Goal: Find specific page/section: Find specific page/section

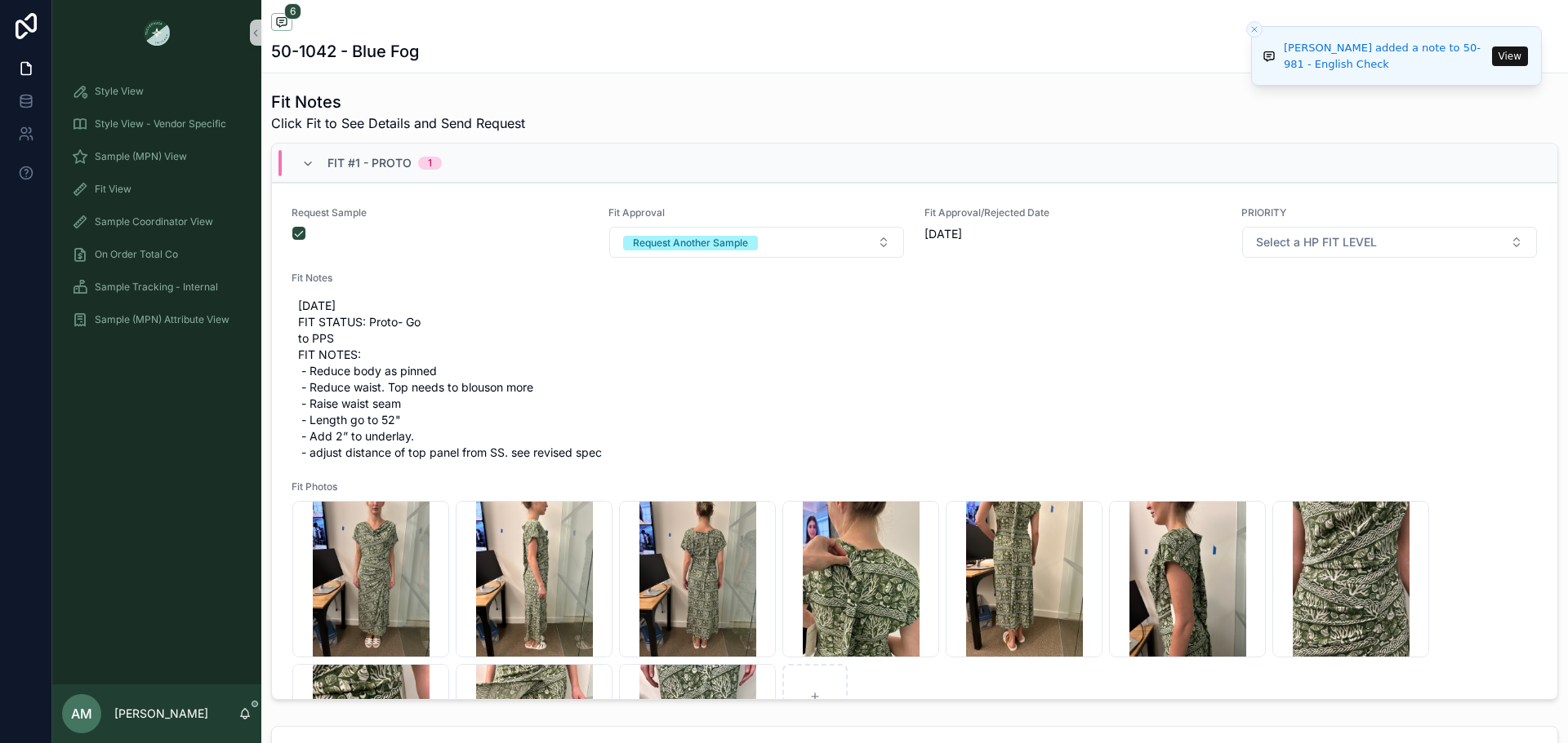
scroll to position [205, 0]
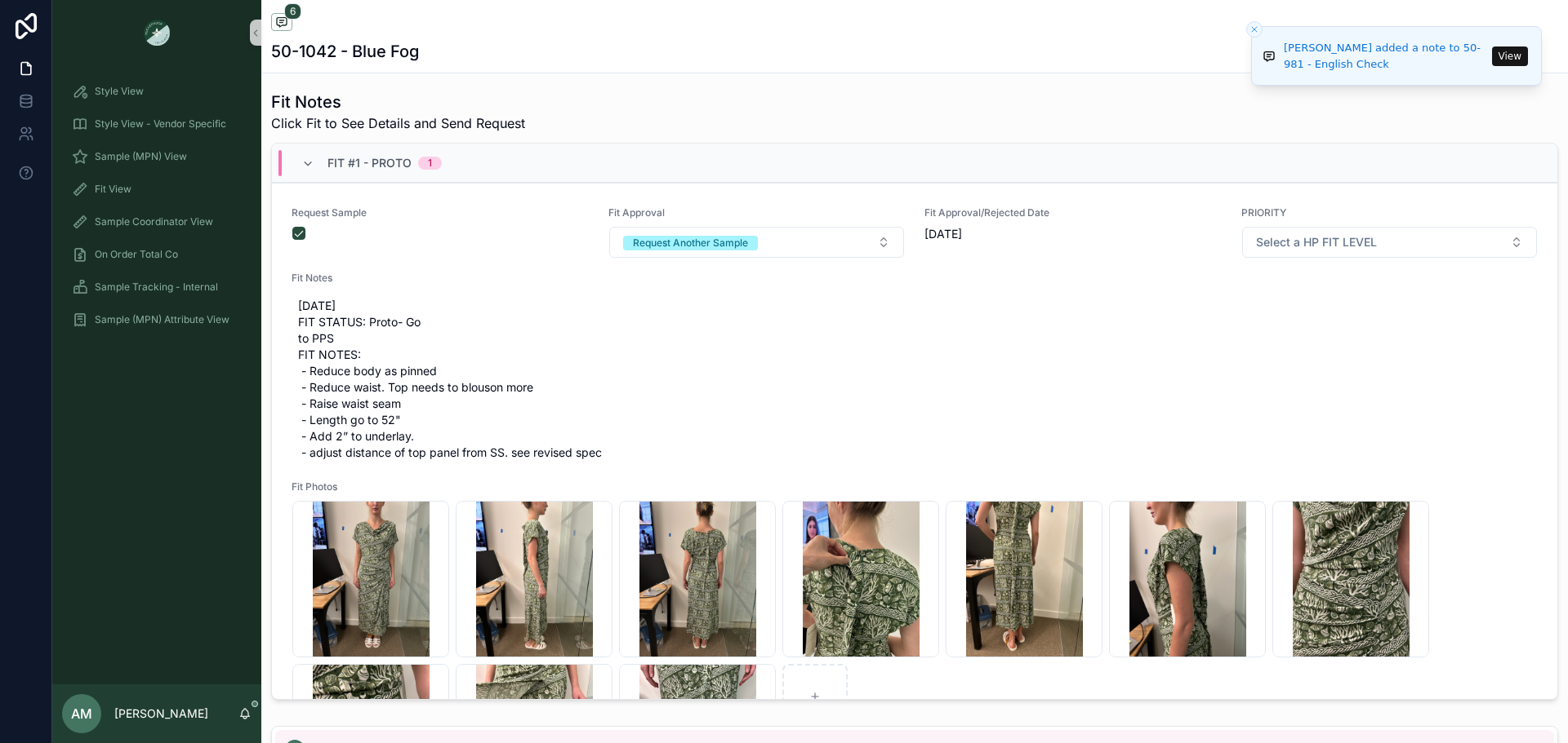
click at [1508, 62] on button "View" at bounding box center [1509, 56] width 36 height 20
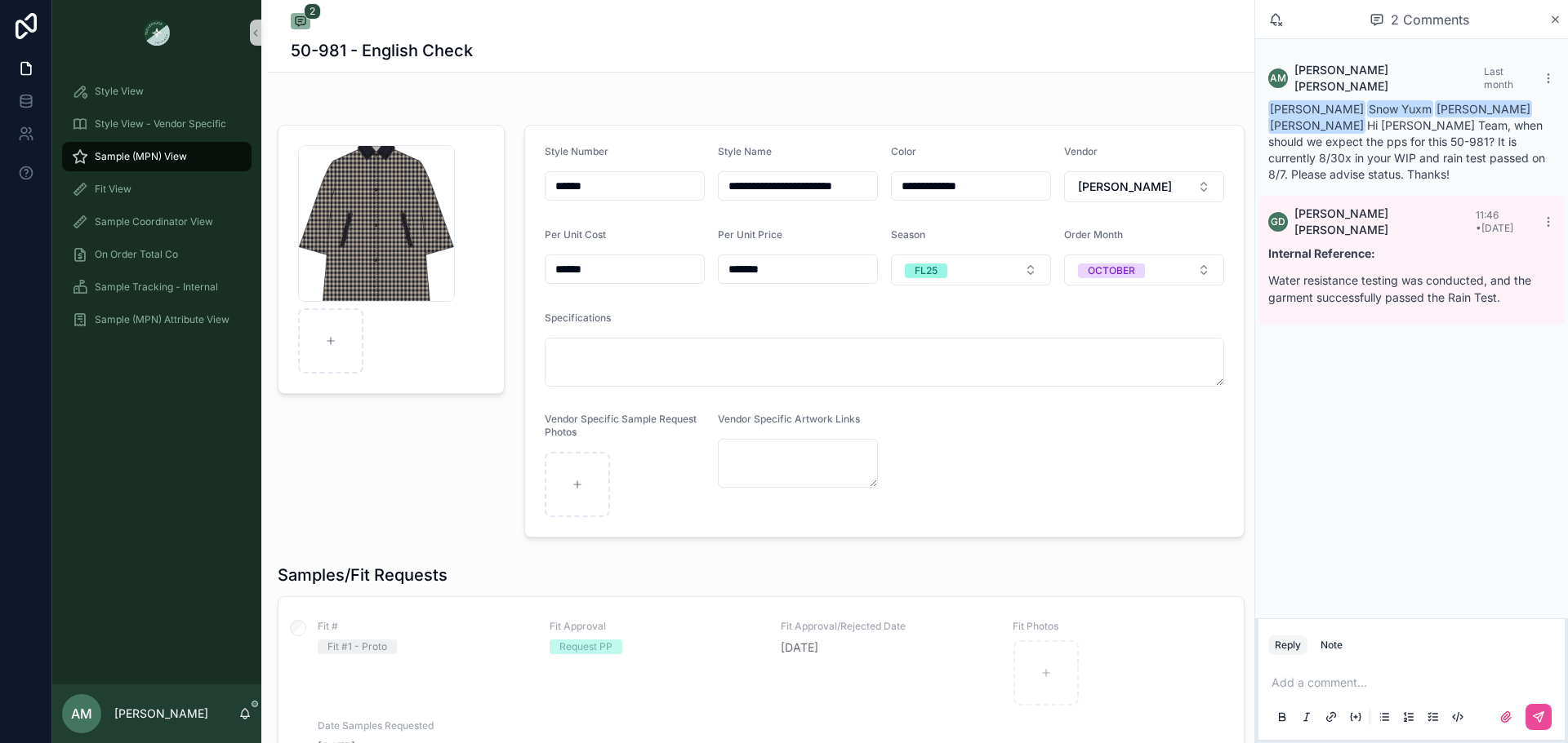
click at [189, 144] on div "Sample (MPN) View" at bounding box center [157, 157] width 170 height 26
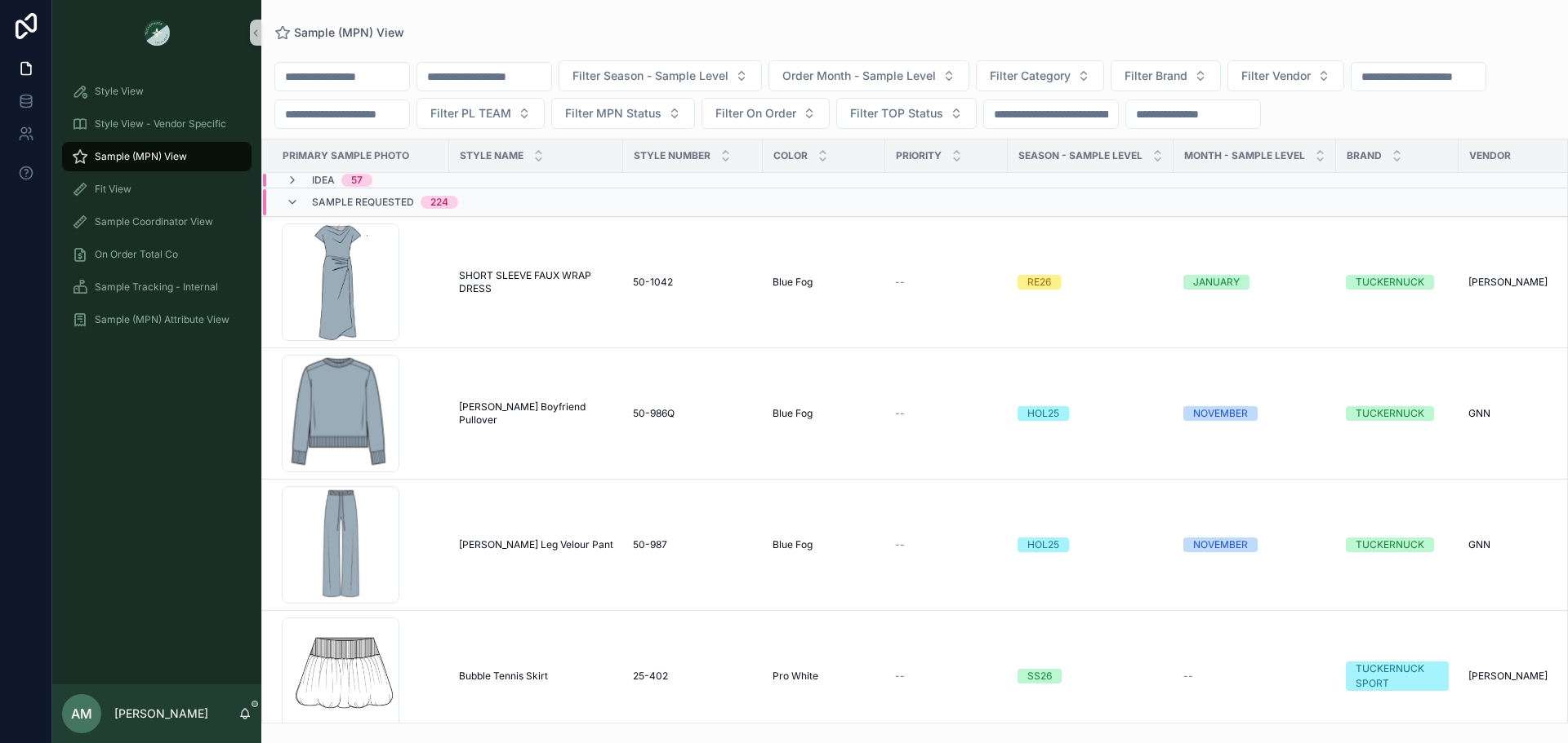
click at [529, 77] on input "scrollable content" at bounding box center [484, 76] width 134 height 23
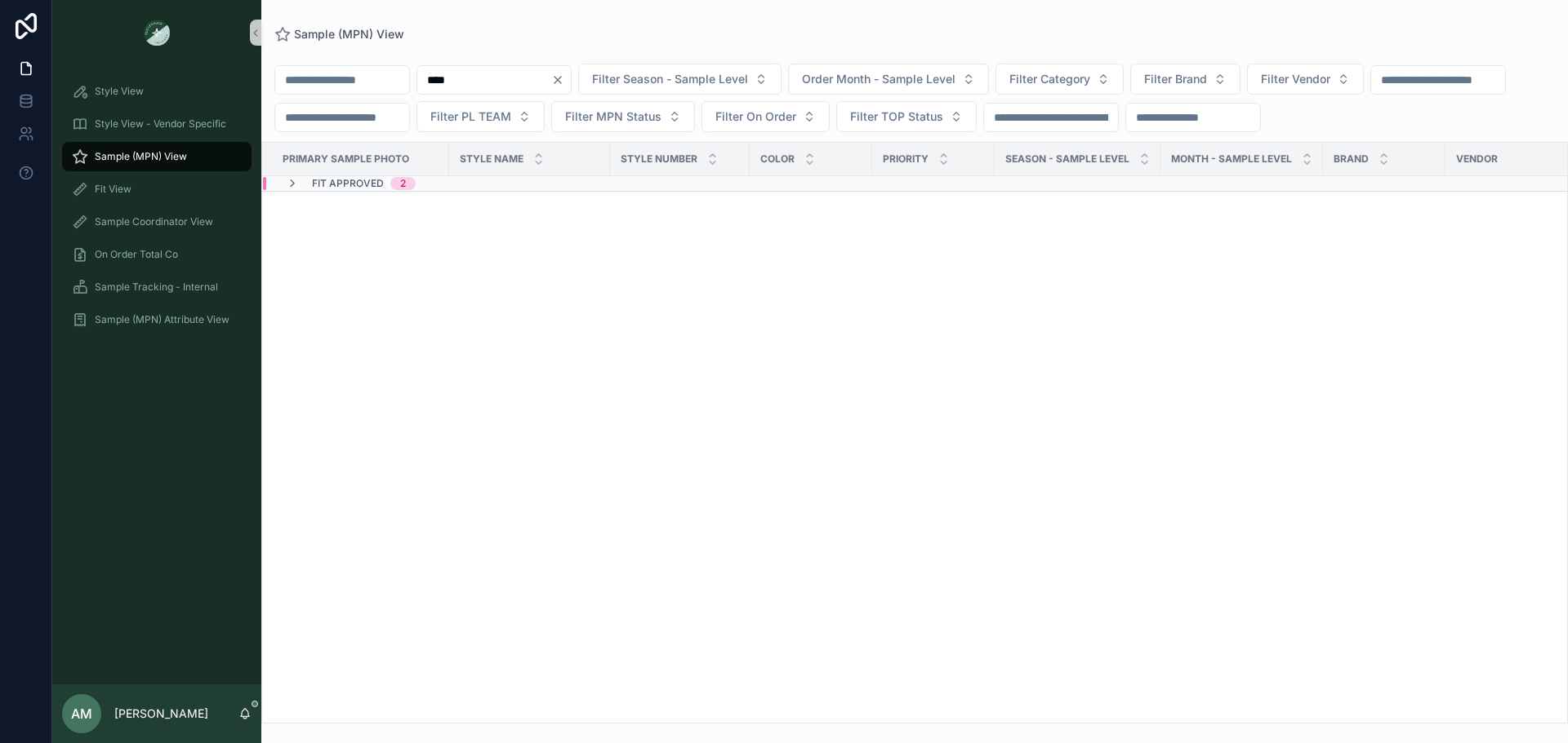
type input "****"
click at [484, 190] on div "Fit Approved 2" at bounding box center [506, 184] width 486 height 13
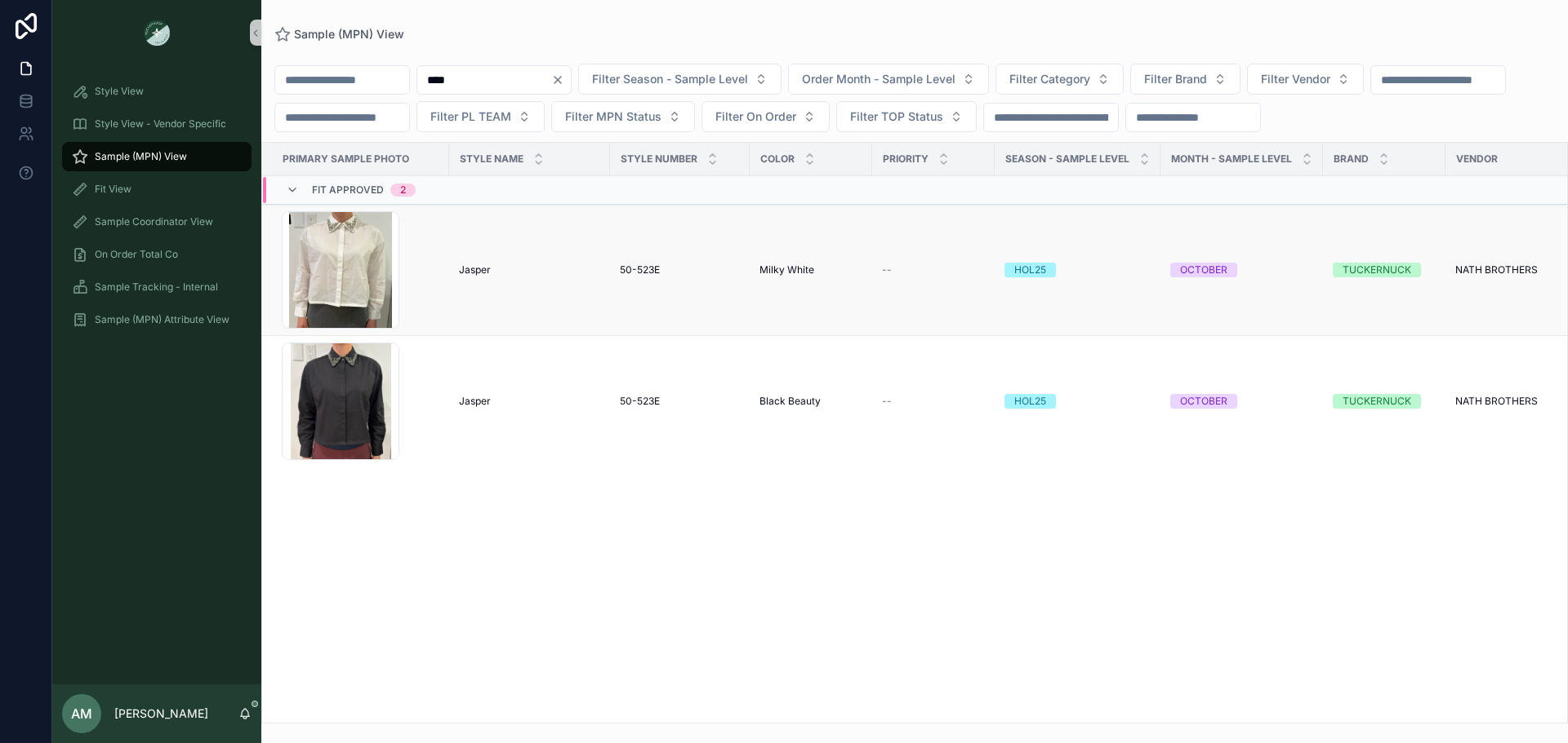
click at [519, 277] on div "[PERSON_NAME]" at bounding box center [529, 270] width 141 height 13
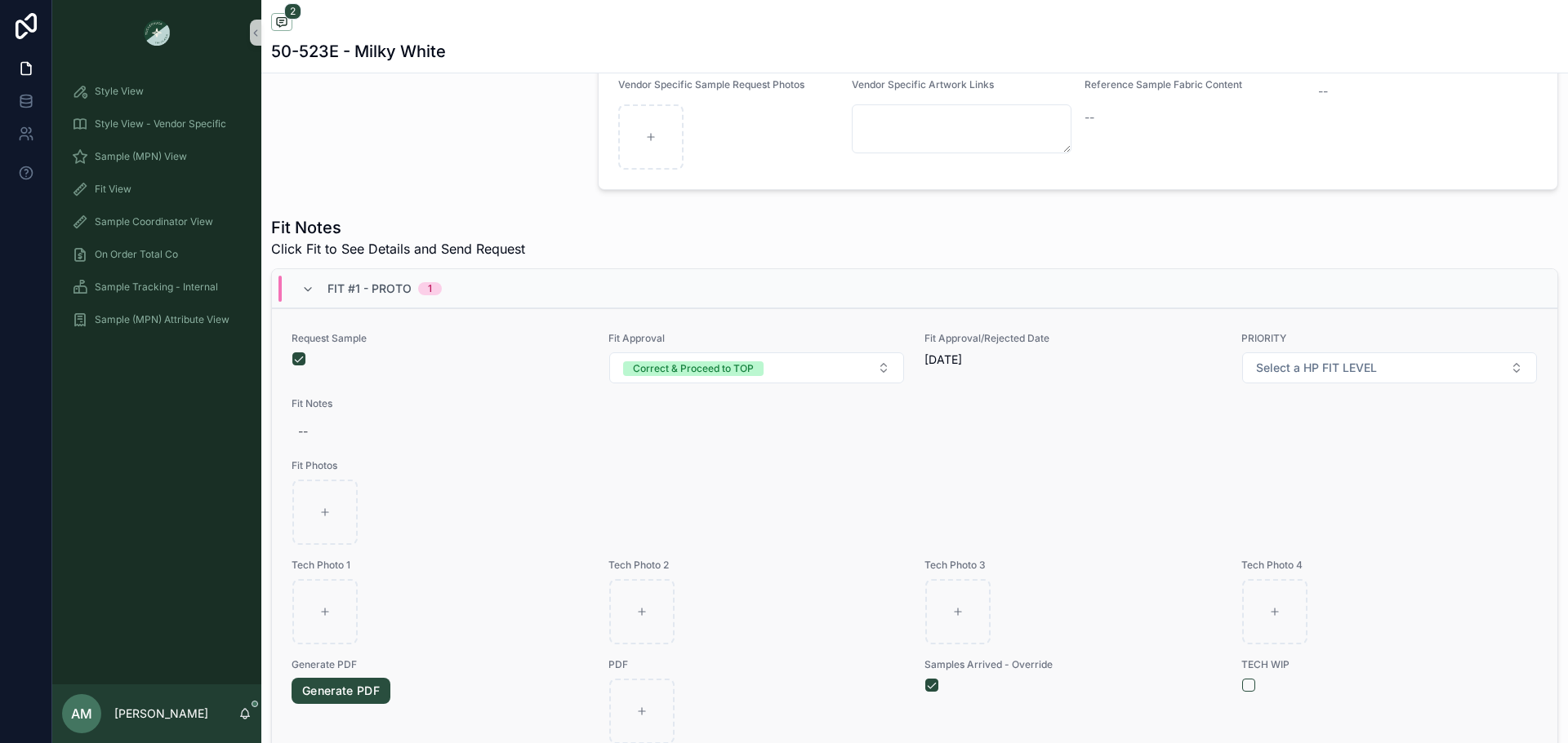
scroll to position [408, 0]
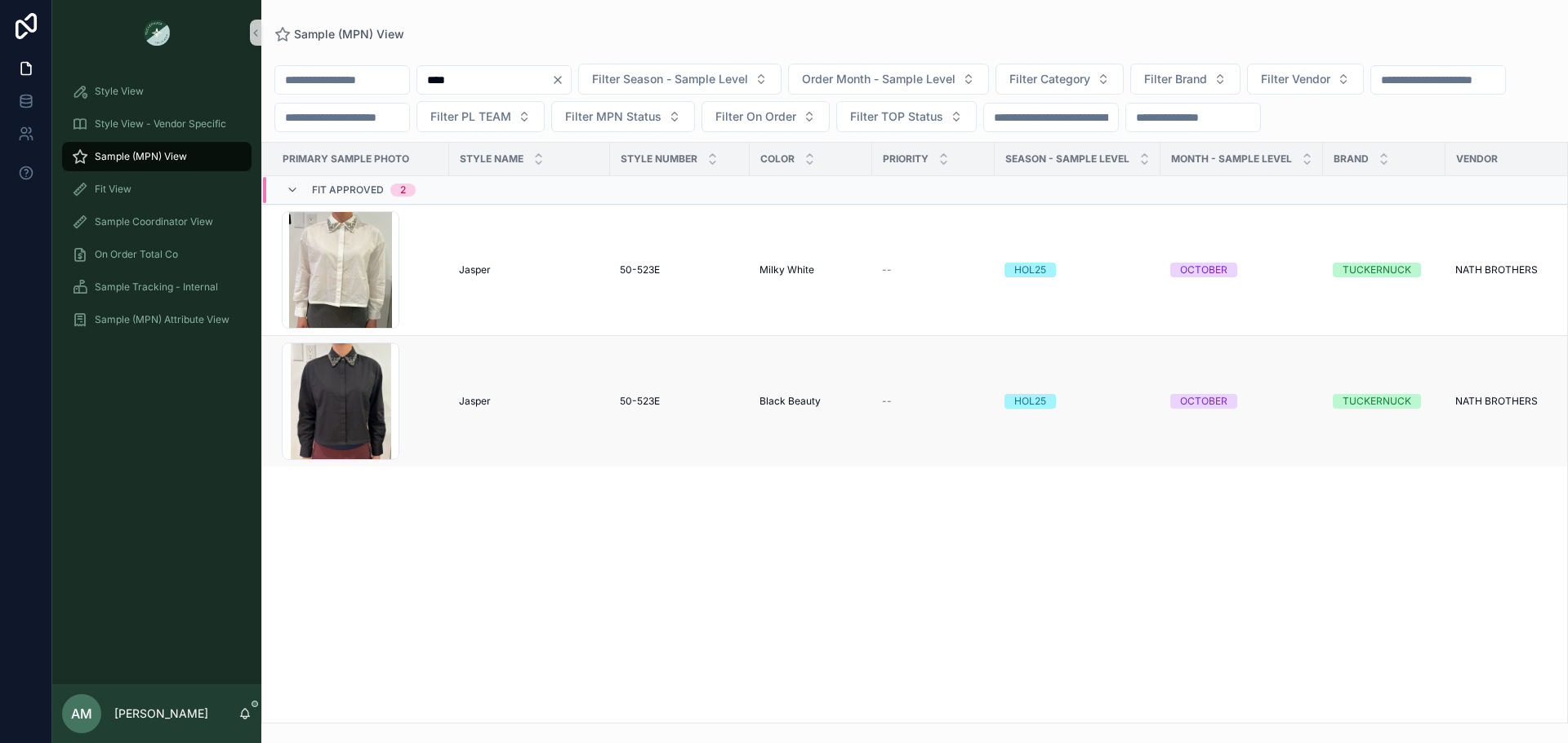
click at [511, 448] on td "[PERSON_NAME]" at bounding box center [529, 402] width 160 height 131
click at [501, 408] on div "[PERSON_NAME]" at bounding box center [529, 402] width 141 height 13
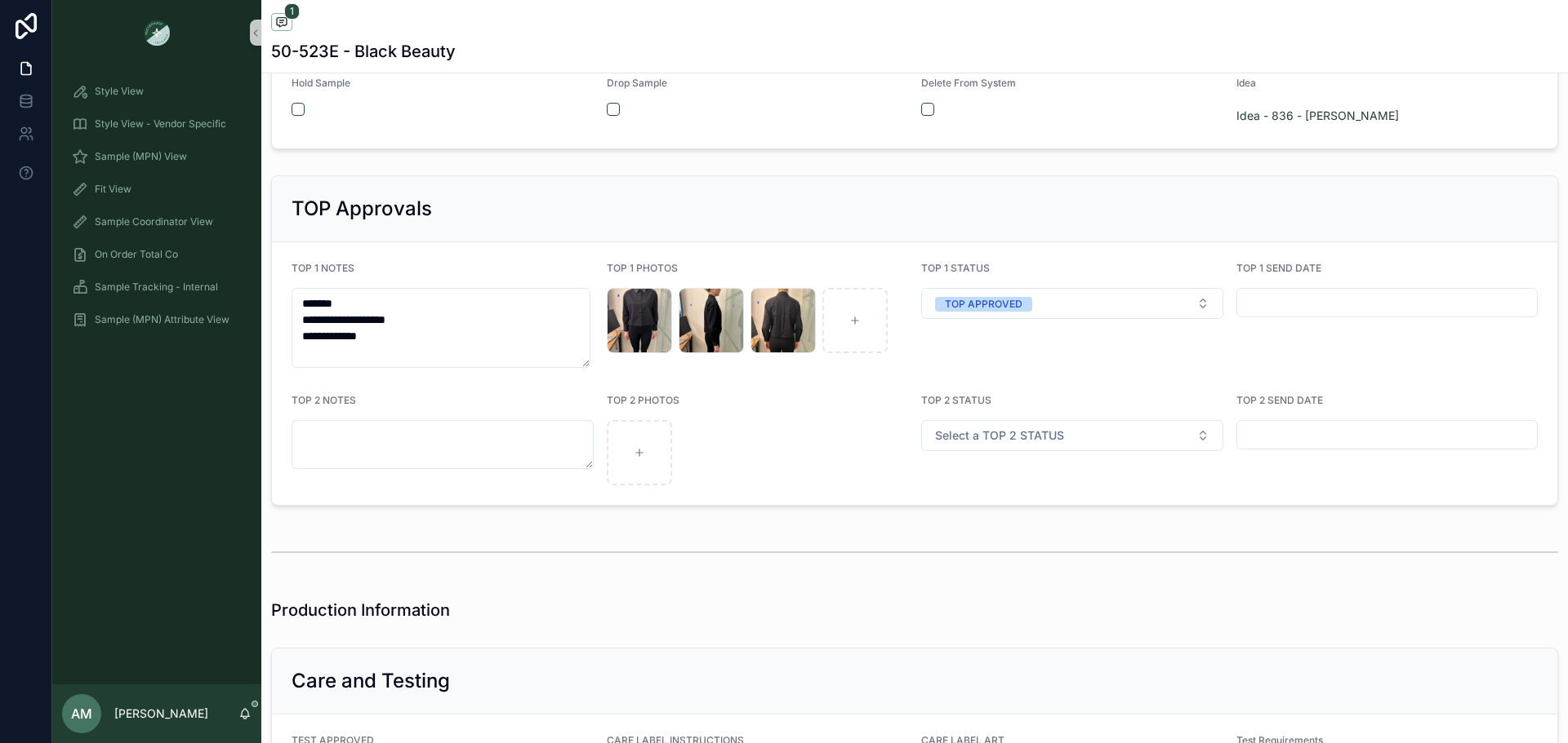
scroll to position [2938, 0]
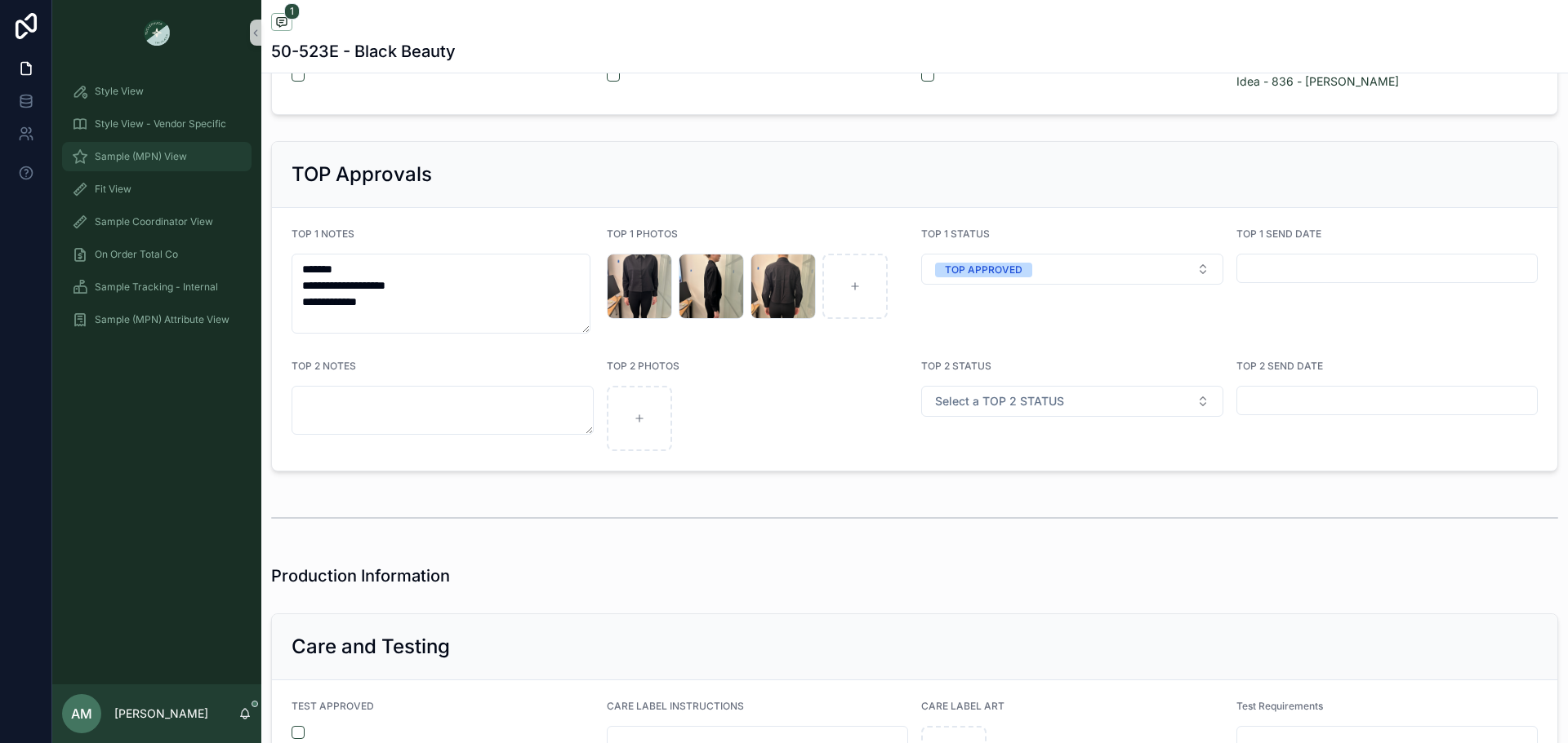
drag, startPoint x: 189, startPoint y: 148, endPoint x: 200, endPoint y: 150, distance: 11.2
click at [191, 148] on div "Sample (MPN) View" at bounding box center [157, 157] width 170 height 26
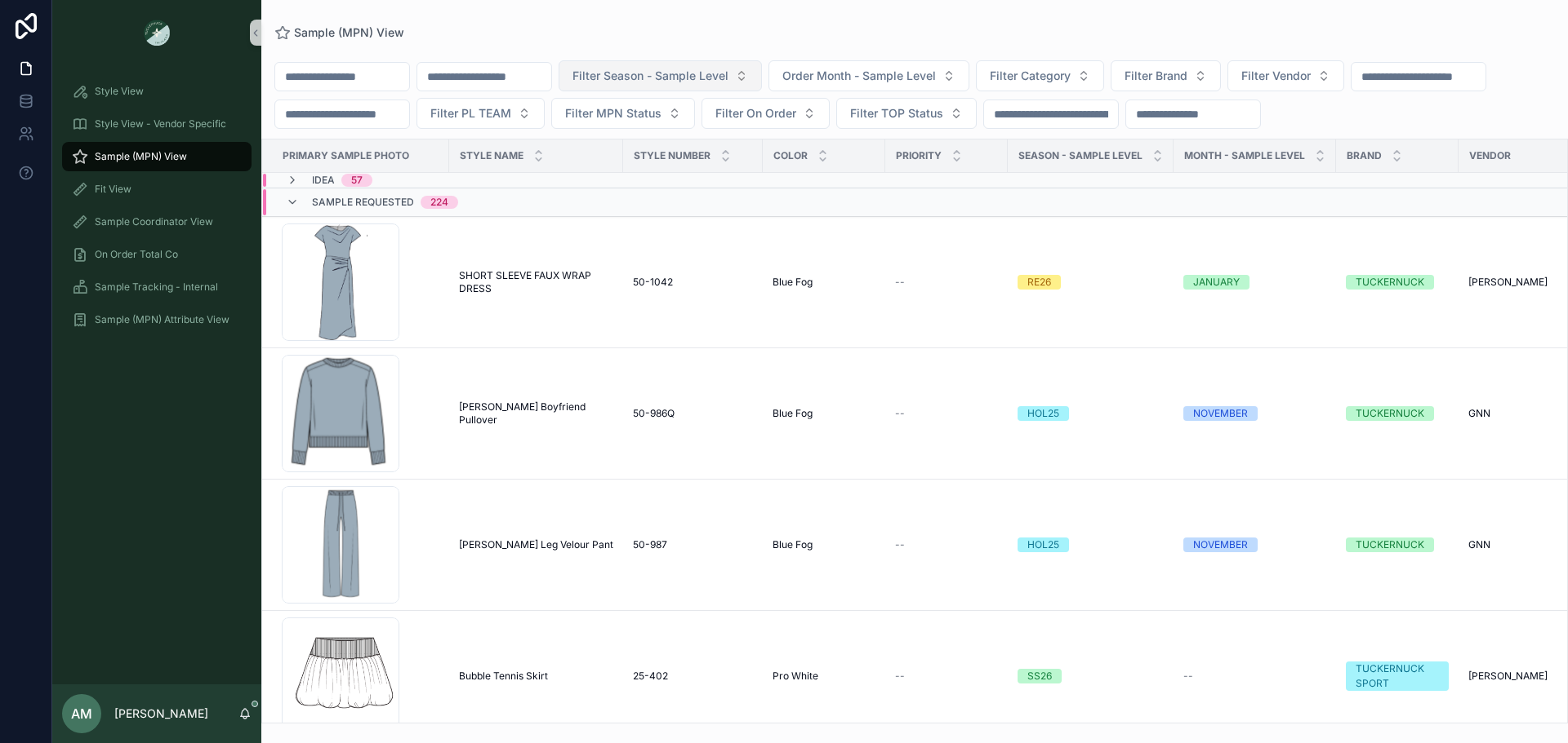
click at [701, 70] on span "Filter Season - Sample Level" at bounding box center [650, 76] width 156 height 17
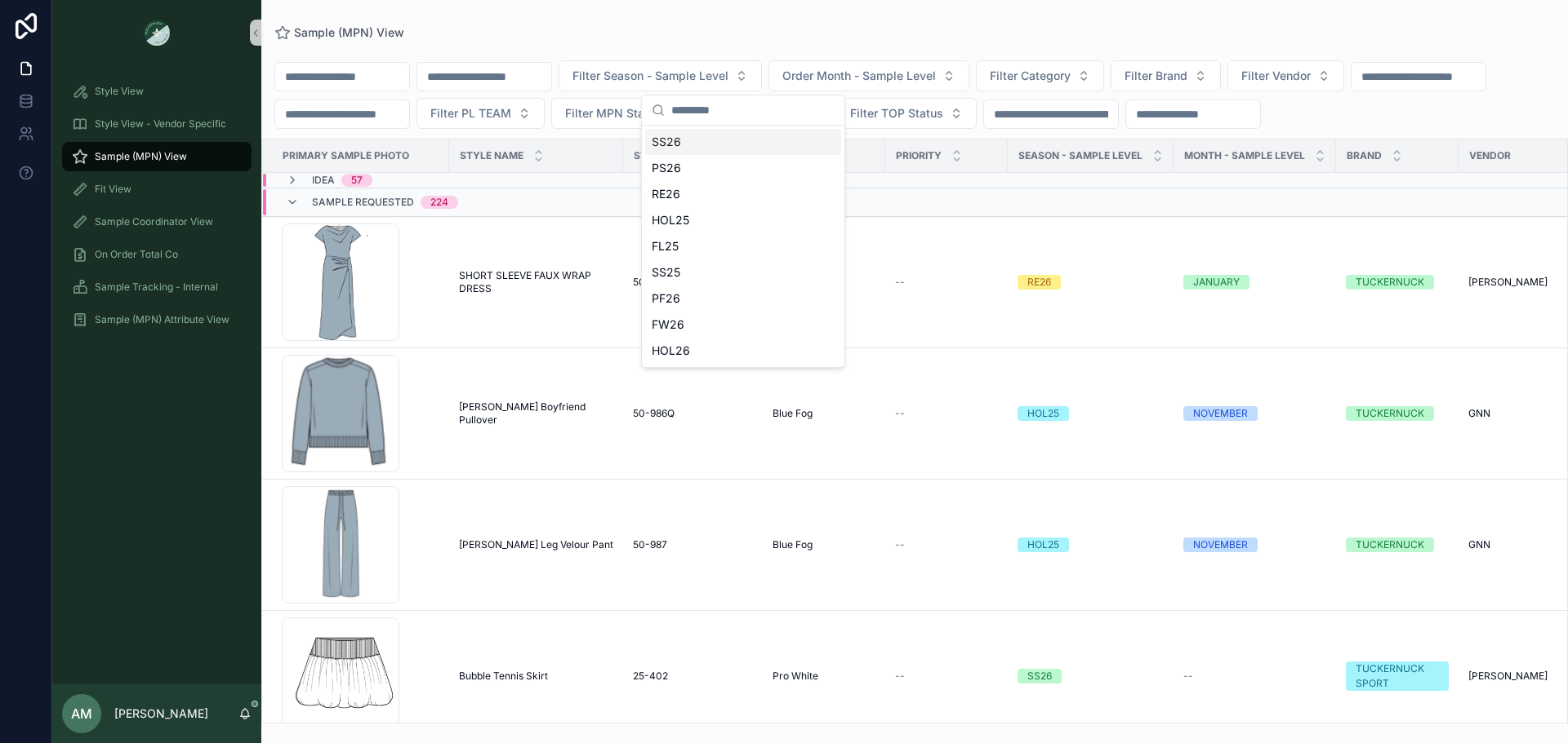
click at [501, 81] on input "scrollable content" at bounding box center [484, 76] width 134 height 23
paste input "*******"
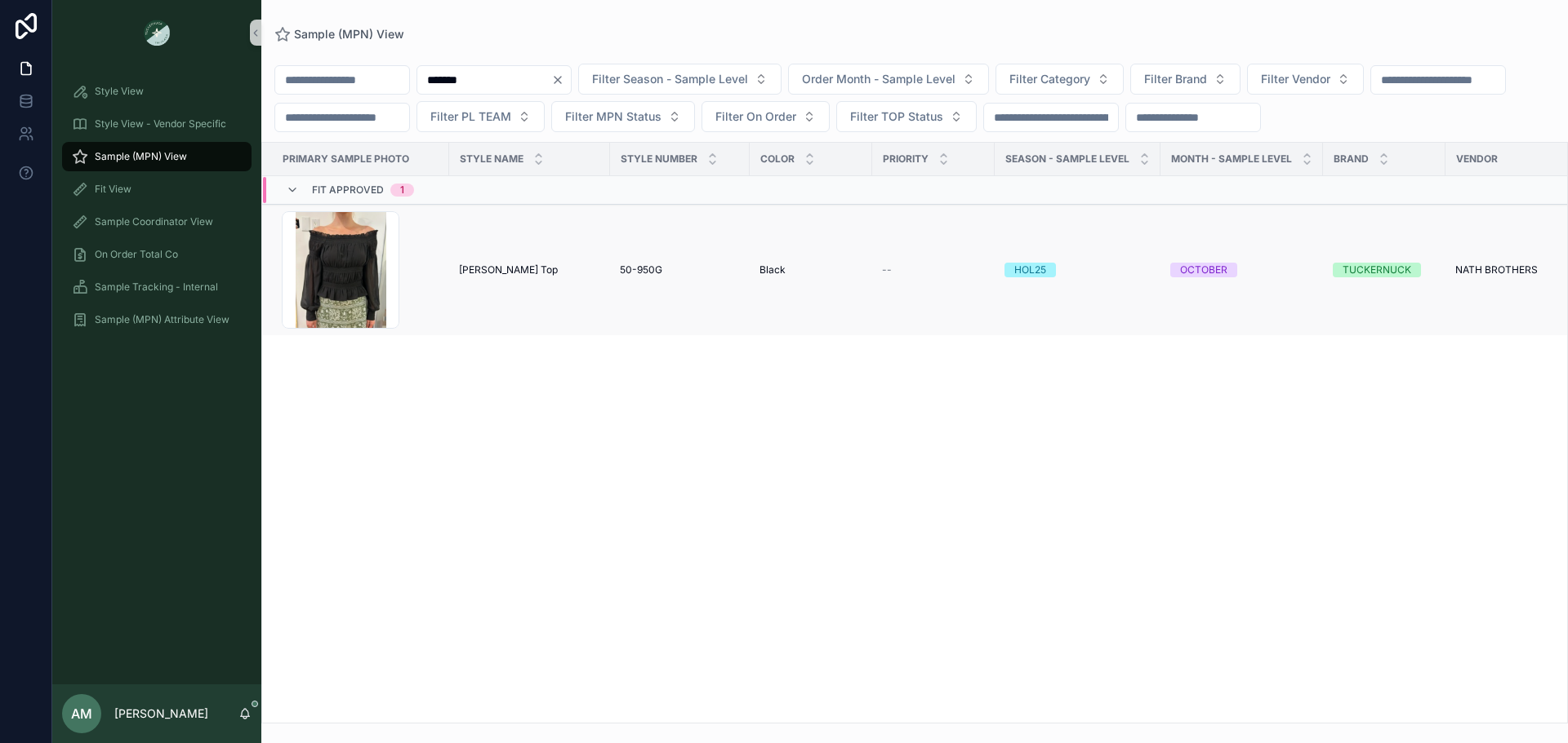
type input "*******"
click at [548, 277] on span "[PERSON_NAME] Top" at bounding box center [508, 270] width 99 height 13
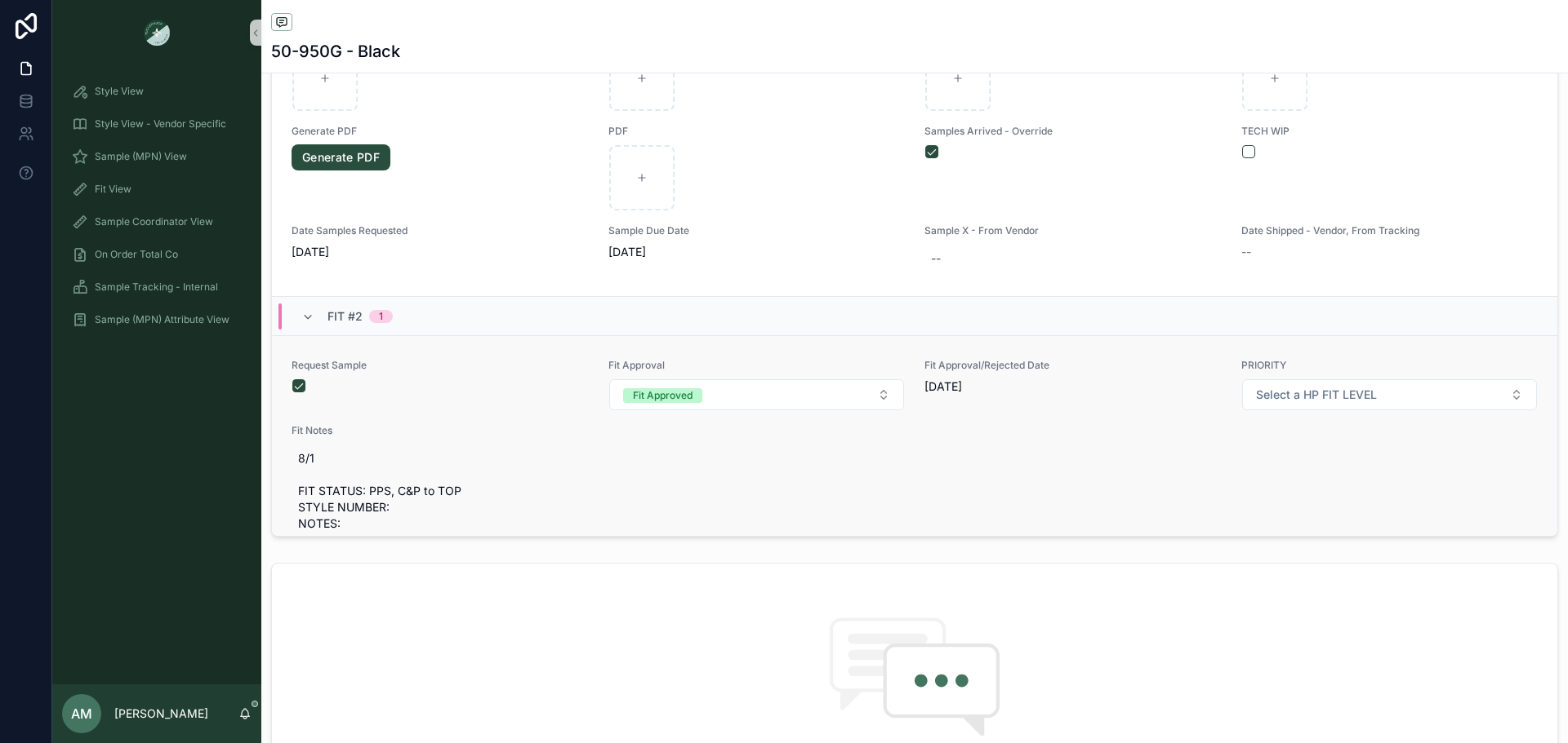
scroll to position [326, 0]
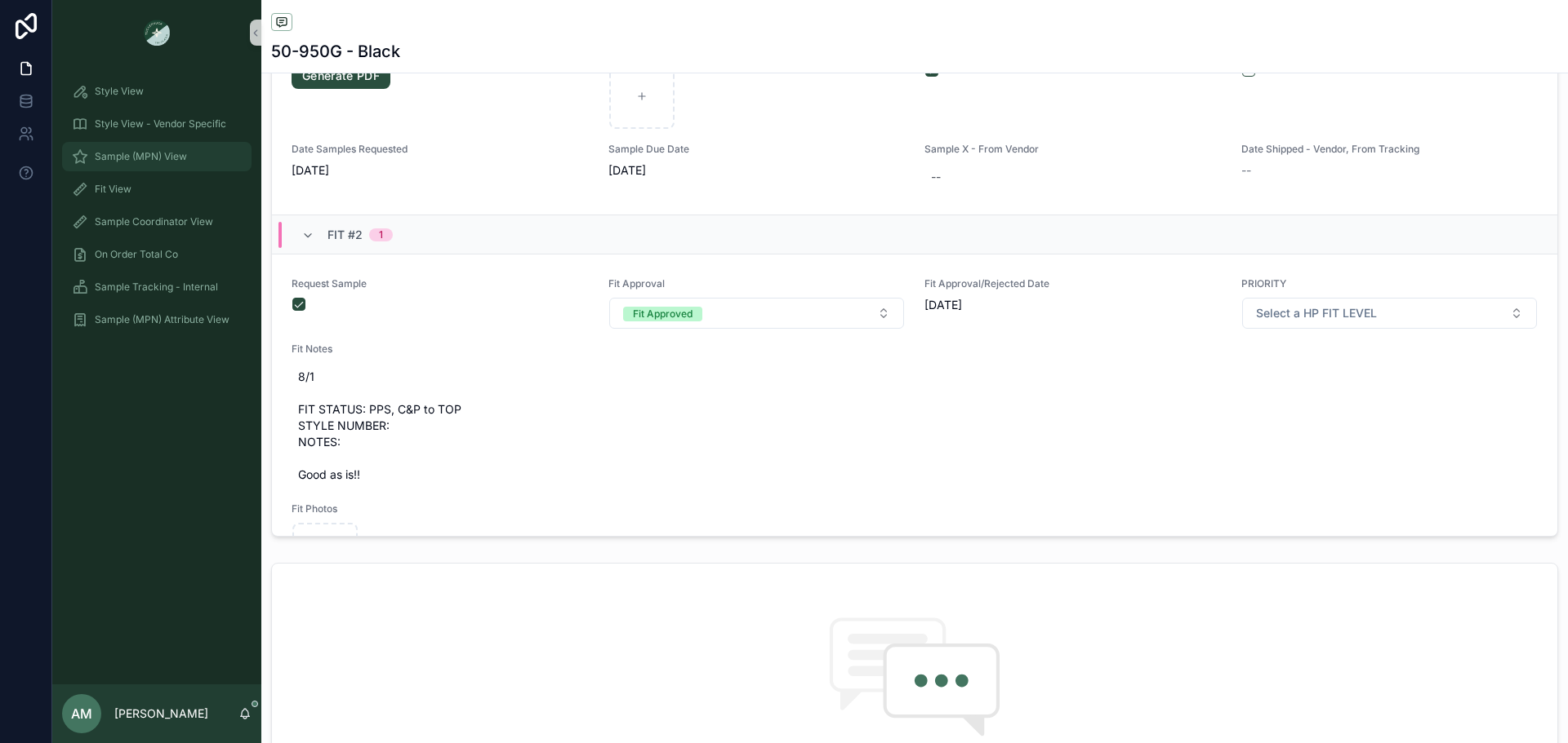
click at [141, 163] on div "Sample (MPN) View" at bounding box center [157, 157] width 170 height 26
